Goal: Obtain resource: Download file/media

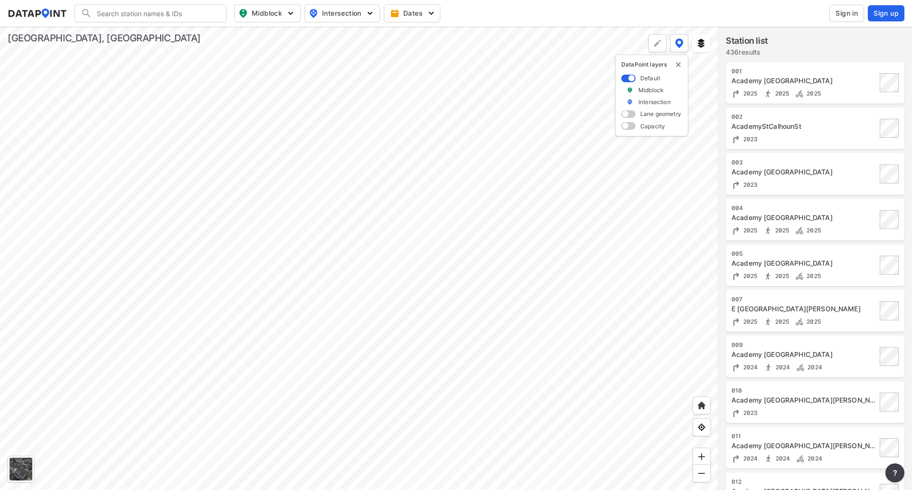
click at [255, 157] on div at bounding box center [359, 258] width 718 height 463
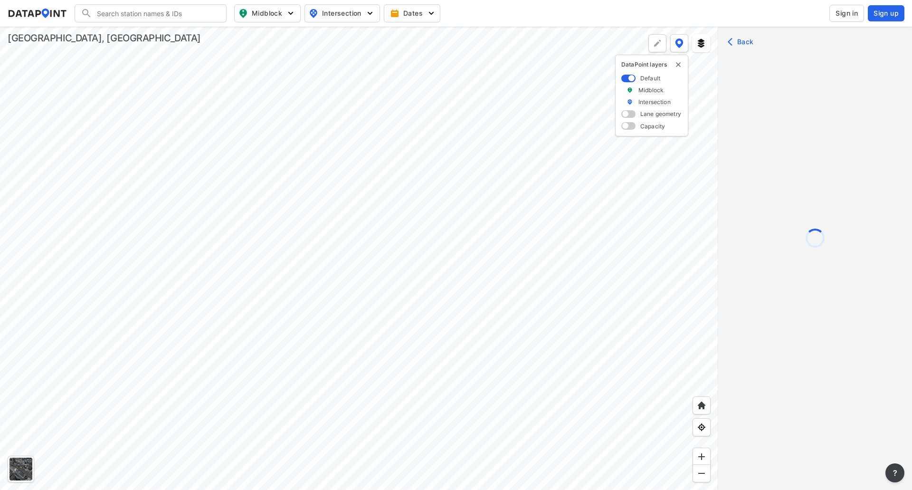
click at [252, 225] on div at bounding box center [359, 258] width 718 height 463
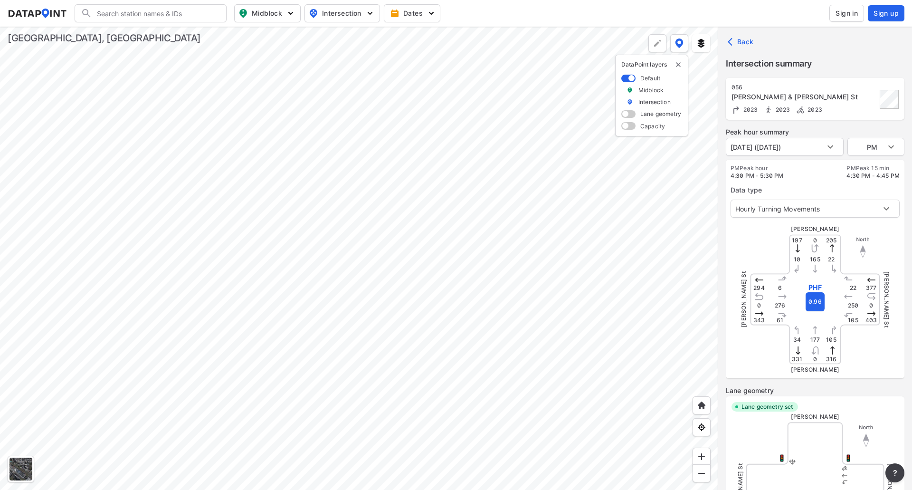
type input "3382"
click at [793, 147] on body "Search Please enter a search term. Midblock Intersection Dates Sign in Sign up …" at bounding box center [456, 245] width 912 height 490
click at [784, 147] on li "[DATE] ([DATE])" at bounding box center [755, 147] width 59 height 18
click at [884, 145] on body "Search Please enter a search term. Midblock Intersection Dates Sign in Sign up …" at bounding box center [456, 245] width 912 height 490
click at [882, 130] on li "MID" at bounding box center [875, 129] width 57 height 18
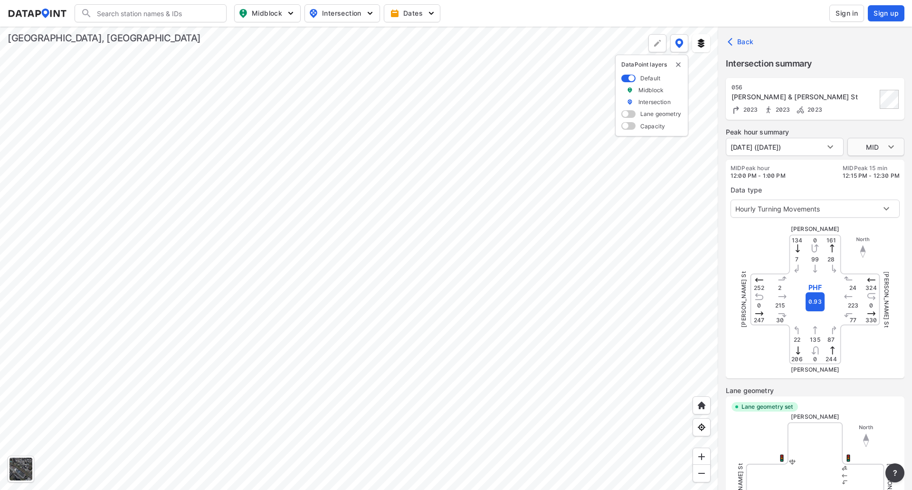
click at [883, 148] on body "Search Please enter a search term. Midblock Intersection Dates Sign in Sign up …" at bounding box center [456, 245] width 912 height 490
click at [877, 132] on li "AM" at bounding box center [875, 129] width 57 height 18
click at [876, 147] on body "Search Please enter a search term. Midblock Intersection Dates Sign in Sign up …" at bounding box center [456, 245] width 912 height 490
click at [870, 164] on li "MID" at bounding box center [875, 165] width 57 height 18
type input "PM"
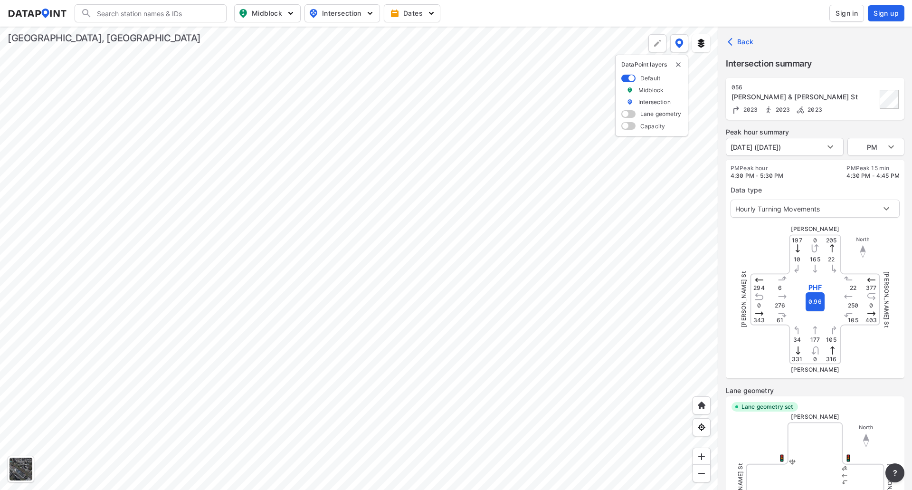
click at [293, 208] on div at bounding box center [359, 258] width 718 height 463
click at [342, 254] on div at bounding box center [359, 258] width 718 height 463
click at [459, 285] on div at bounding box center [359, 258] width 718 height 463
click at [66, 315] on div at bounding box center [359, 258] width 718 height 463
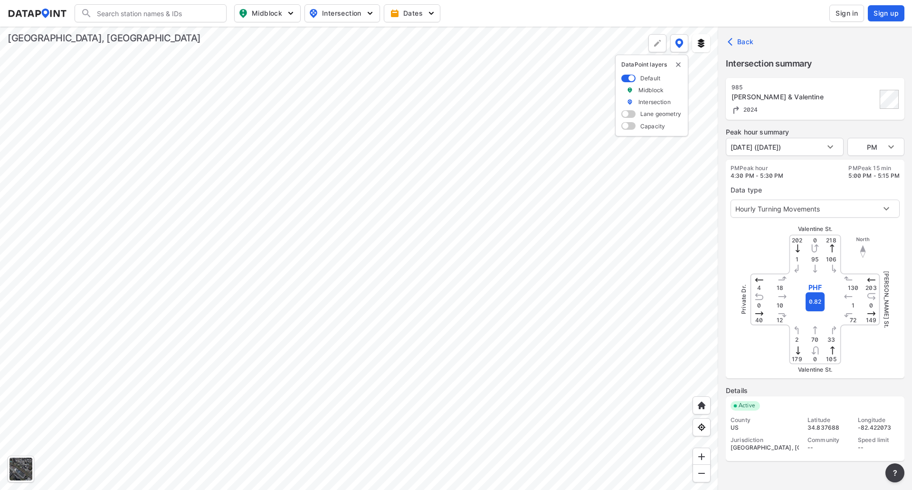
click at [444, 281] on div at bounding box center [359, 258] width 718 height 463
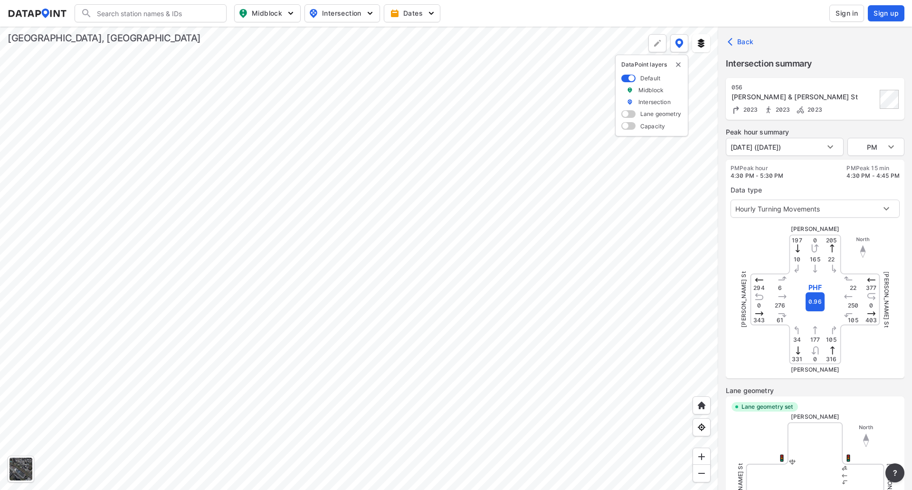
click at [530, 240] on div at bounding box center [359, 258] width 718 height 463
click at [887, 148] on body "Search Please enter a search term. Midblock Intersection Dates Sign in Sign up …" at bounding box center [456, 245] width 912 height 490
click at [878, 132] on li "MID" at bounding box center [875, 129] width 57 height 18
click at [841, 14] on span "Sign in" at bounding box center [846, 13] width 22 height 9
type input "PM"
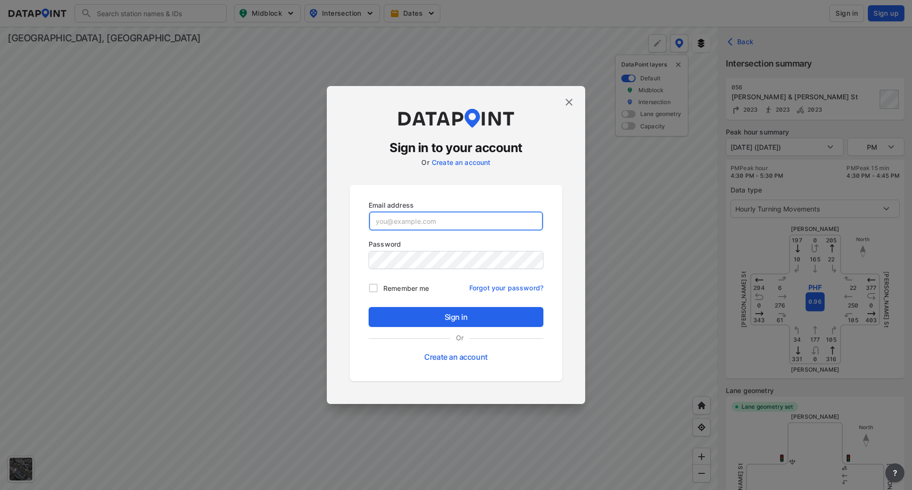
click at [483, 216] on input "email" at bounding box center [456, 220] width 174 height 19
type input "[PERSON_NAME][EMAIL_ADDRESS][PERSON_NAME][PERSON_NAME][DOMAIN_NAME]"
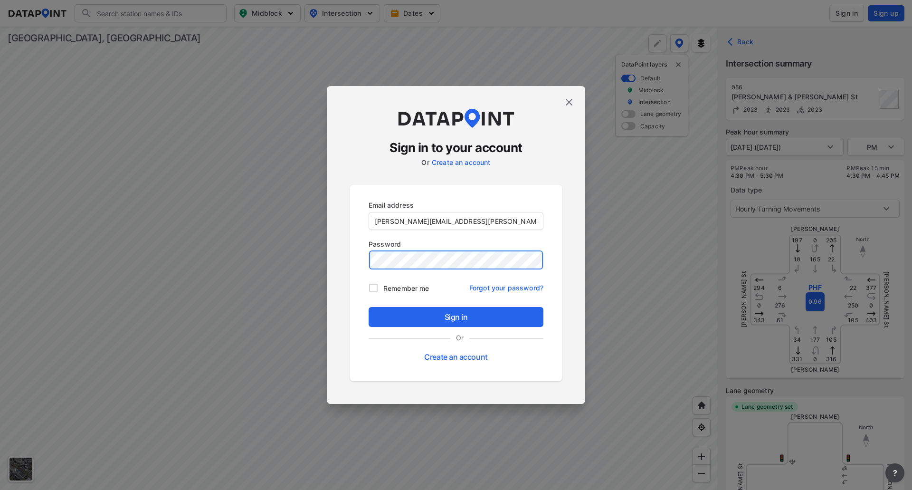
click at [368, 307] on button "Sign in" at bounding box center [455, 317] width 175 height 20
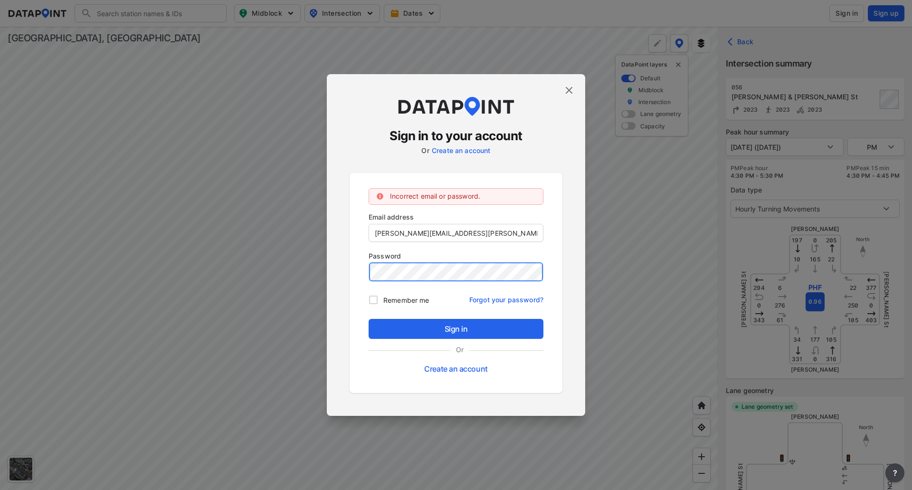
click at [368, 319] on button "Sign in" at bounding box center [455, 329] width 175 height 20
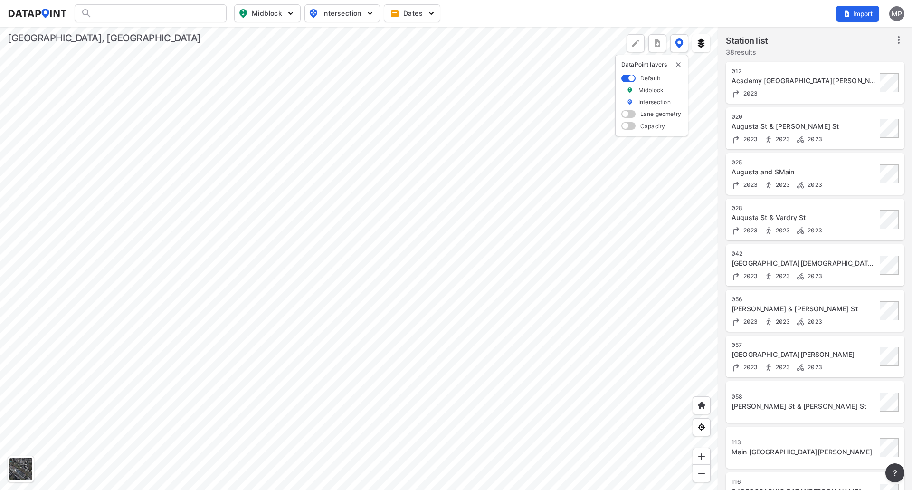
click at [317, 226] on div at bounding box center [359, 258] width 718 height 463
click at [413, 270] on div at bounding box center [359, 258] width 718 height 463
click at [421, 239] on div at bounding box center [359, 258] width 718 height 463
click at [417, 234] on div at bounding box center [359, 258] width 718 height 463
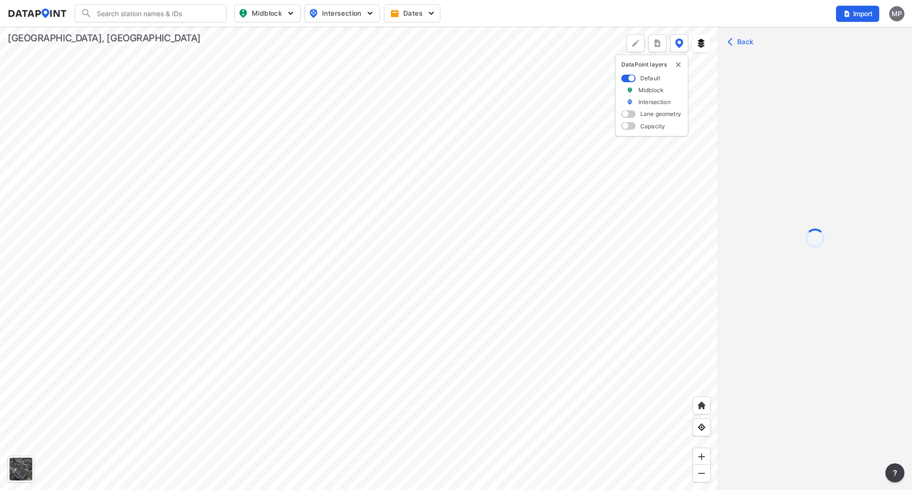
click at [440, 261] on div at bounding box center [359, 258] width 718 height 463
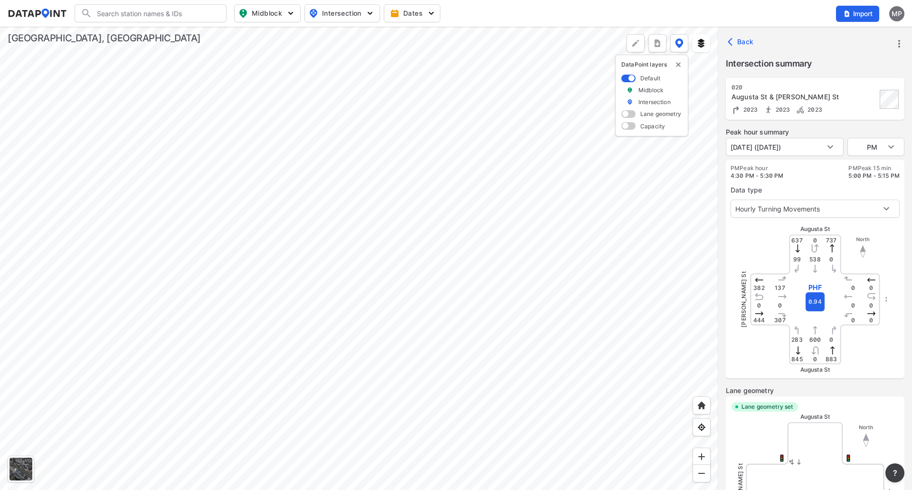
type input "4087"
click at [661, 45] on img "more" at bounding box center [656, 42] width 9 height 9
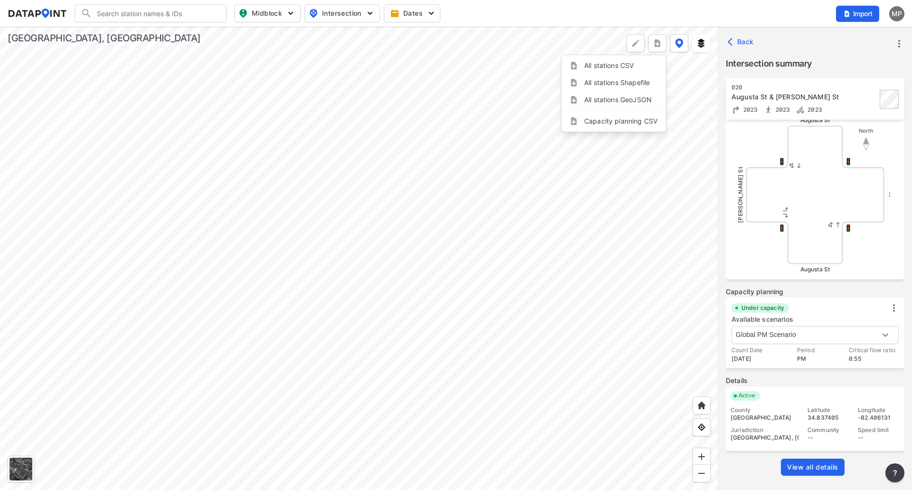
scroll to position [298, 0]
click at [824, 466] on span "View all details" at bounding box center [812, 465] width 51 height 9
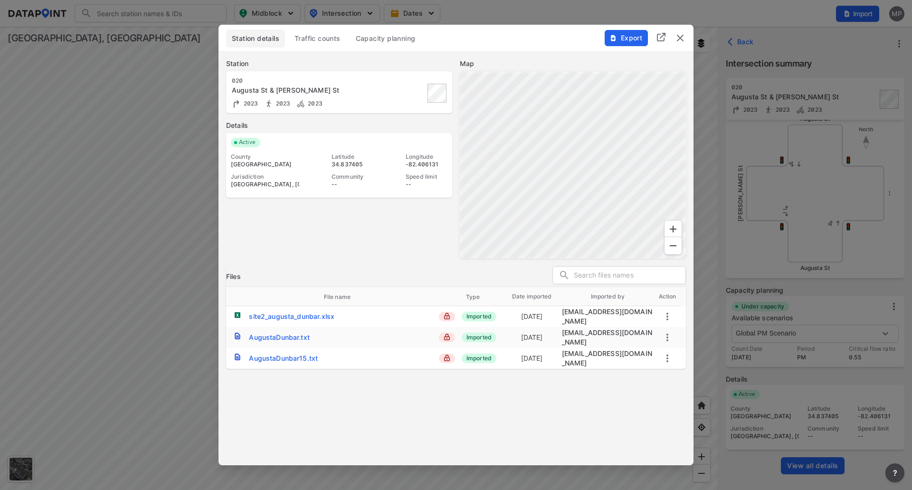
click at [320, 37] on span "Traffic counts" at bounding box center [317, 38] width 46 height 9
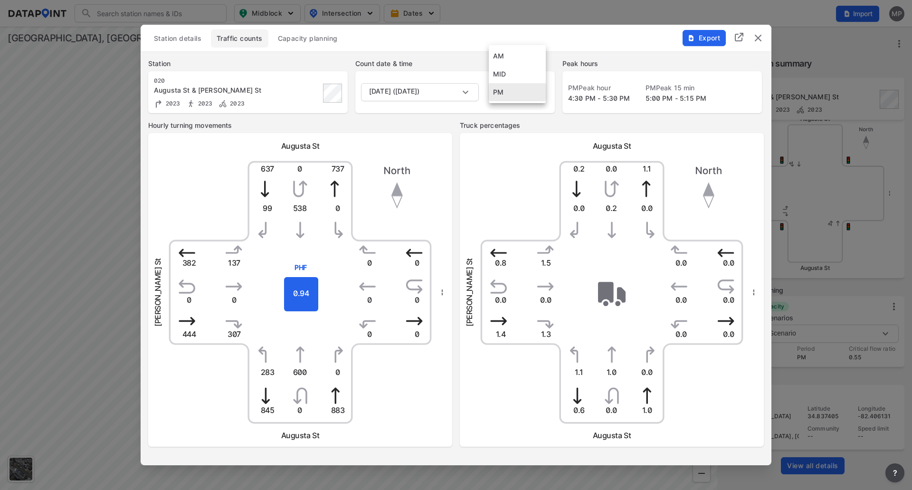
click at [520, 91] on body "Search Please enter a search term. Midblock Intersection Dates Import MP Import…" at bounding box center [456, 245] width 912 height 490
click at [522, 78] on li "MID" at bounding box center [517, 74] width 57 height 18
type input "MID"
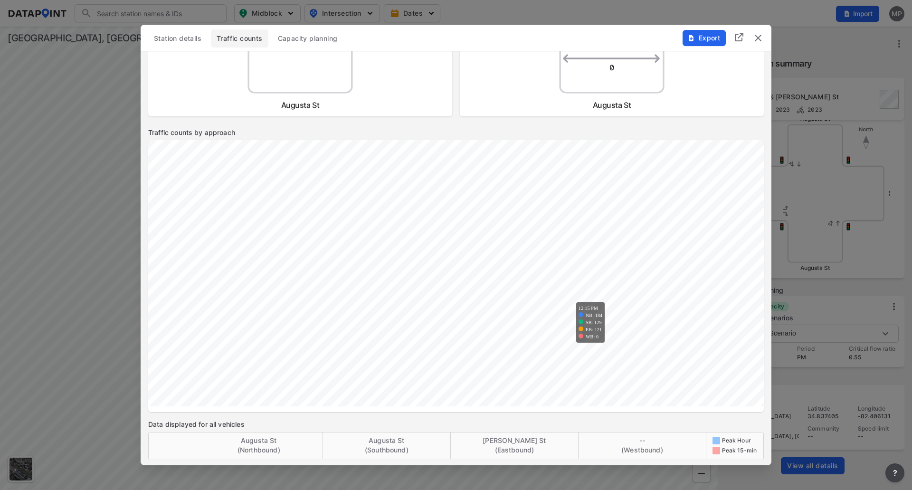
scroll to position [760, 0]
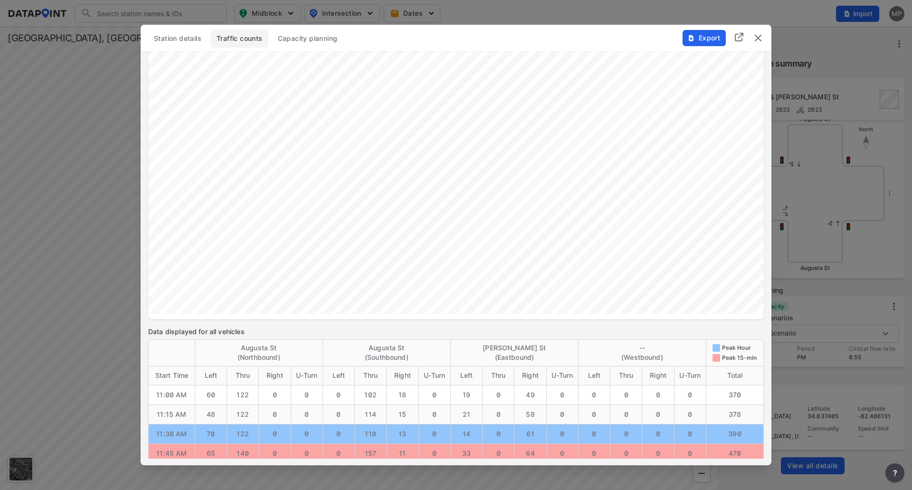
click at [706, 38] on span "Export" at bounding box center [704, 37] width 32 height 9
type input "PM"
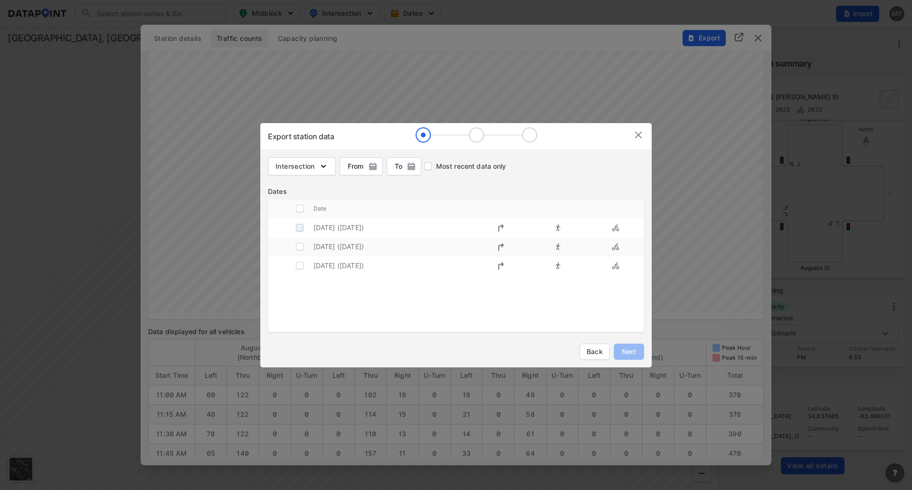
click at [296, 229] on input "decorative checkbox" at bounding box center [300, 227] width 18 height 18
checkbox input "true"
click at [629, 350] on span "Next" at bounding box center [628, 351] width 19 height 9
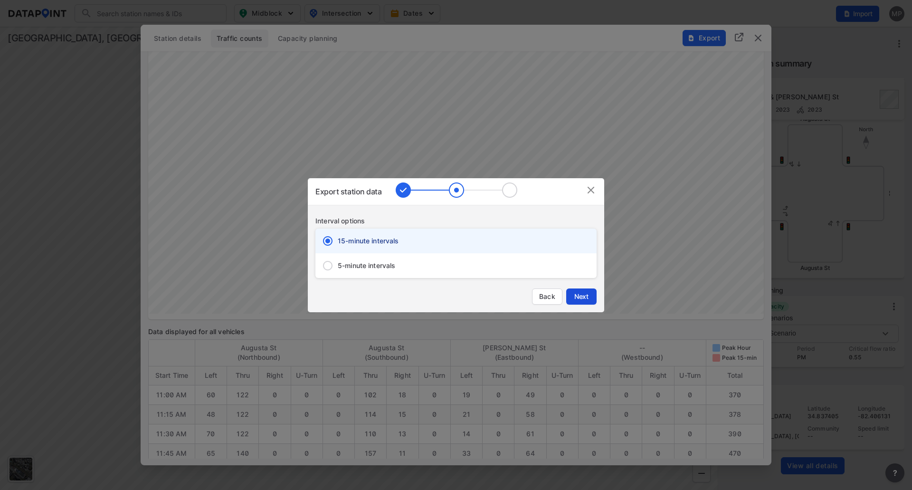
click at [574, 292] on span "Next" at bounding box center [581, 296] width 19 height 9
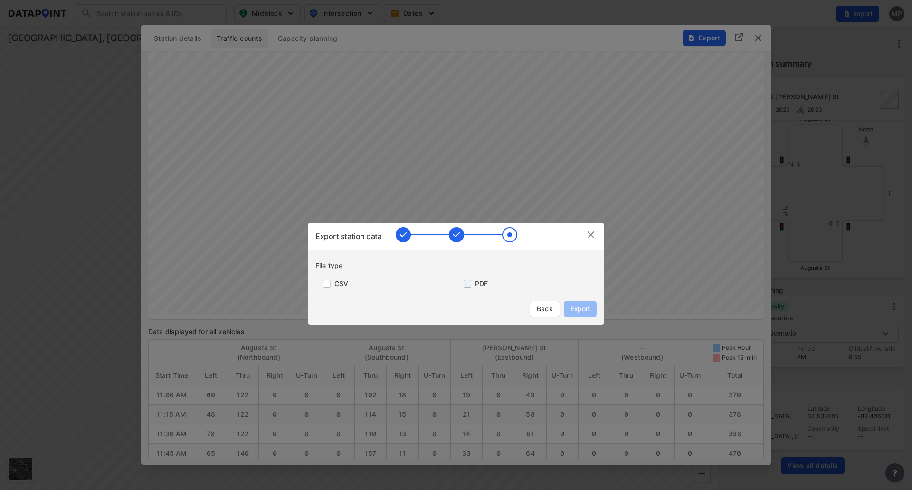
click at [471, 284] on input "primary checkbox" at bounding box center [465, 284] width 19 height 8
checkbox input "true"
click at [583, 304] on span "Export" at bounding box center [579, 308] width 21 height 9
